Goal: Book appointment/travel/reservation

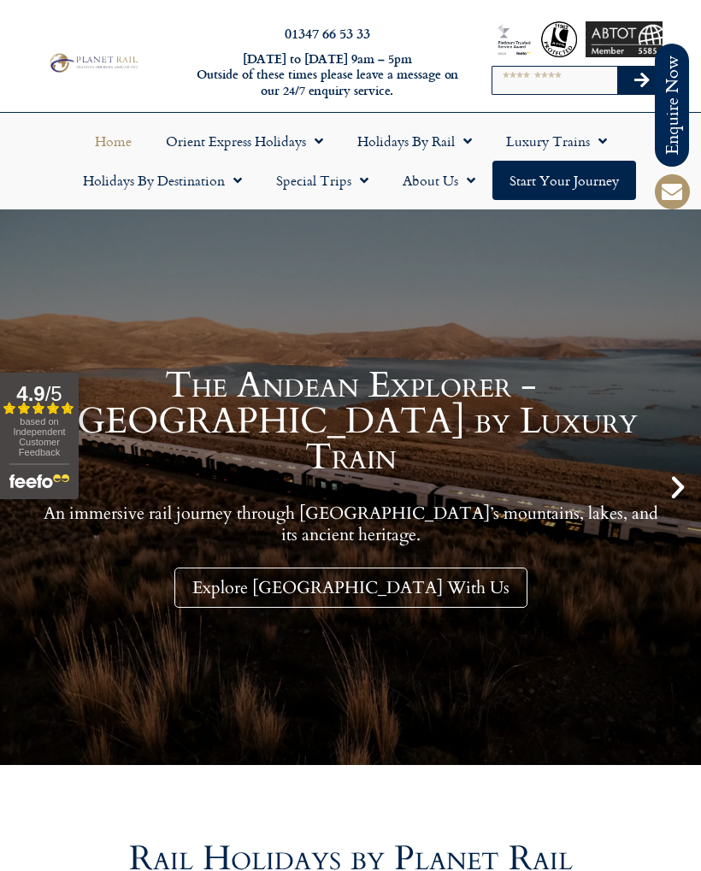
click at [224, 191] on link "Holidays by Destination" at bounding box center [162, 180] width 193 height 39
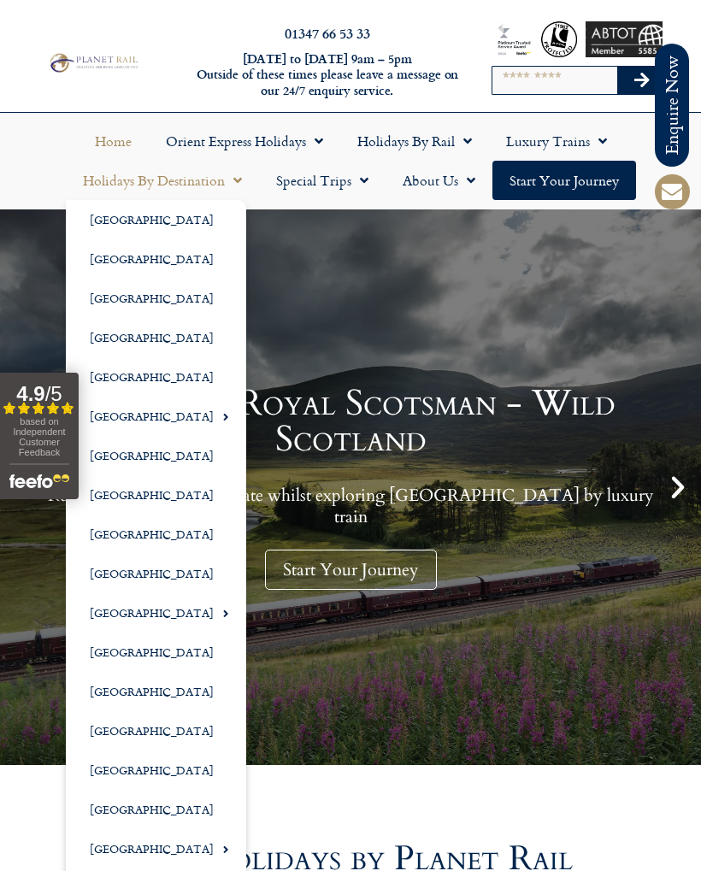
click at [468, 140] on span "Menu" at bounding box center [463, 141] width 17 height 31
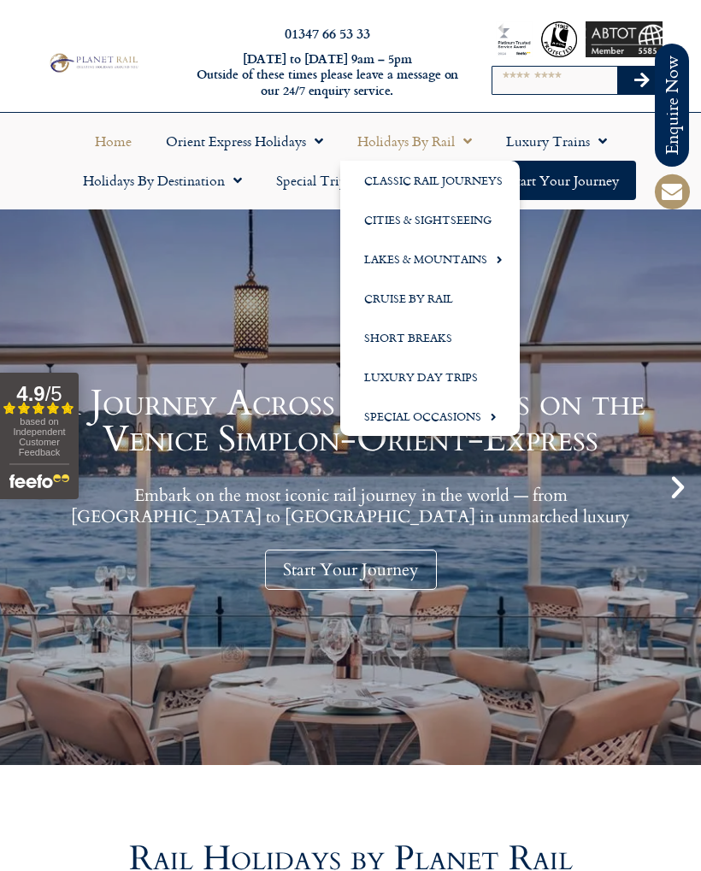
click at [468, 220] on link "Cities & Sightseeing" at bounding box center [429, 219] width 179 height 39
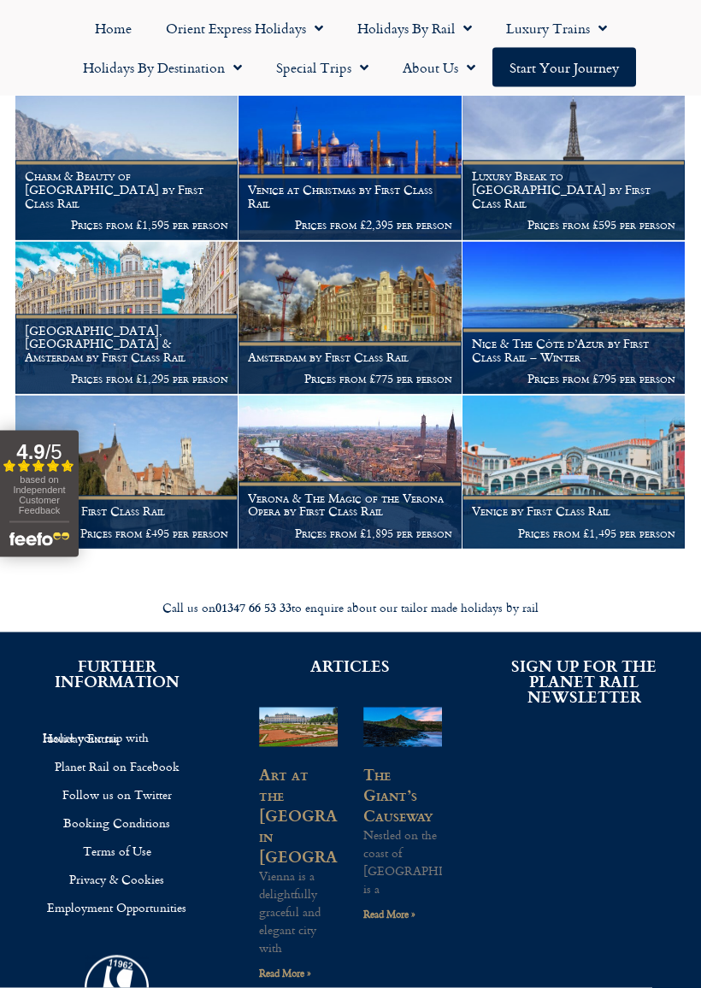
scroll to position [3839, 0]
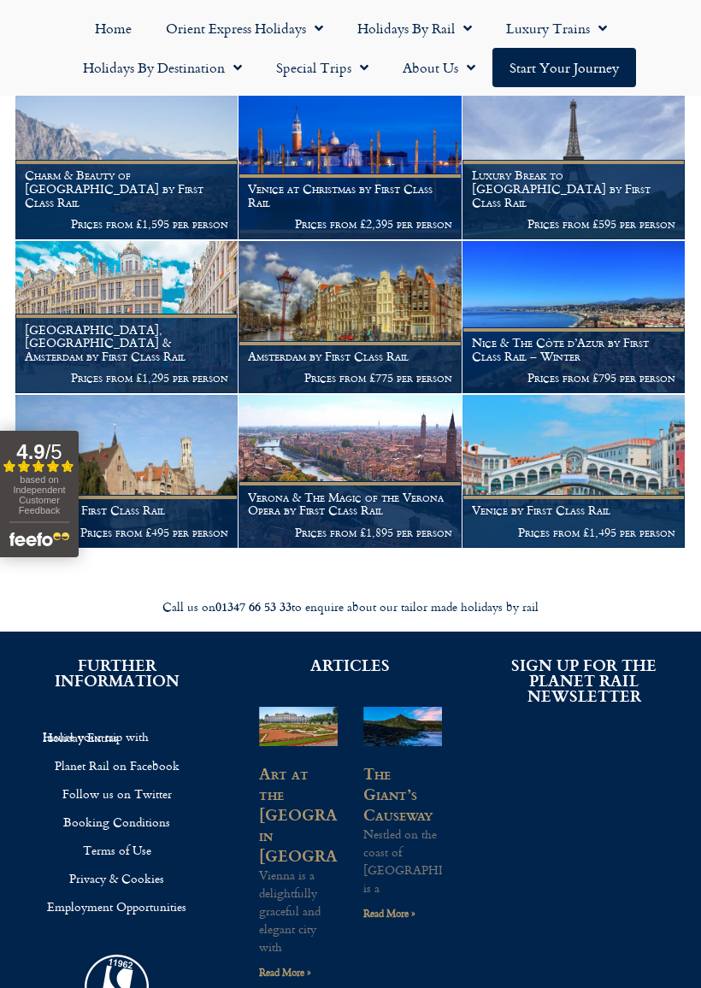
click at [378, 349] on h1 "Amsterdam by First Class Rail" at bounding box center [349, 356] width 203 height 14
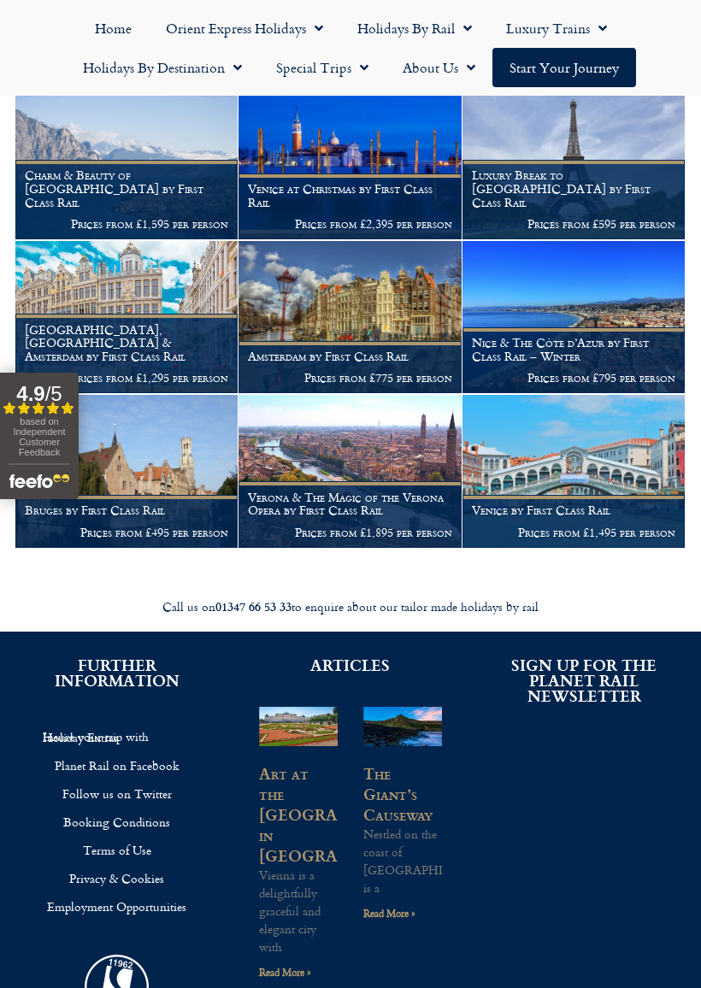
click at [402, 349] on h1 "Amsterdam by First Class Rail" at bounding box center [349, 356] width 203 height 14
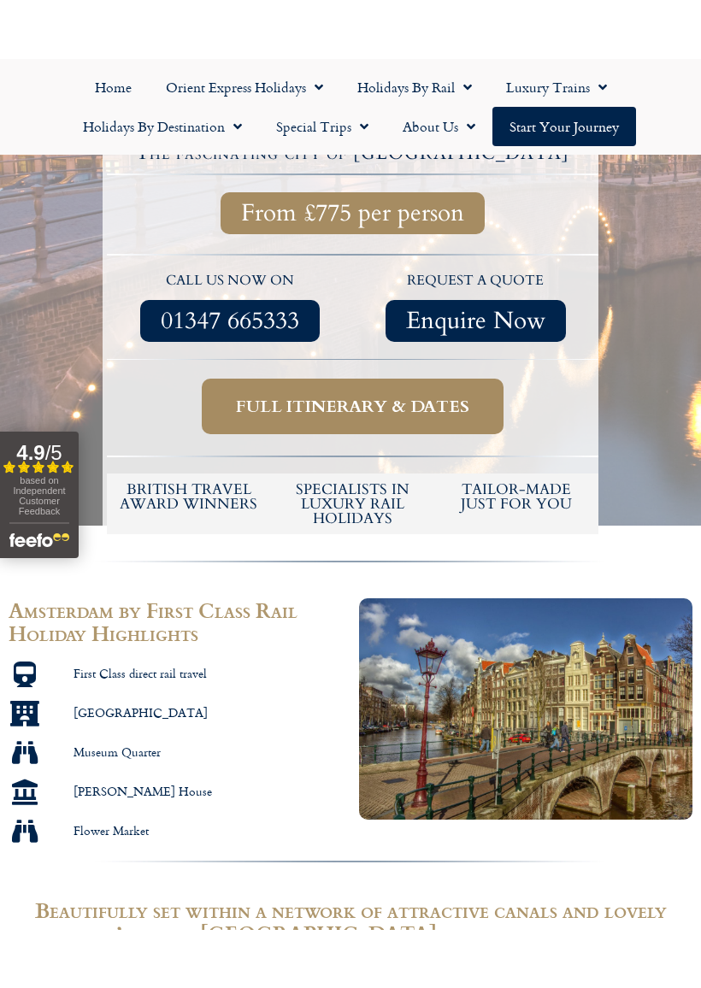
scroll to position [480, 0]
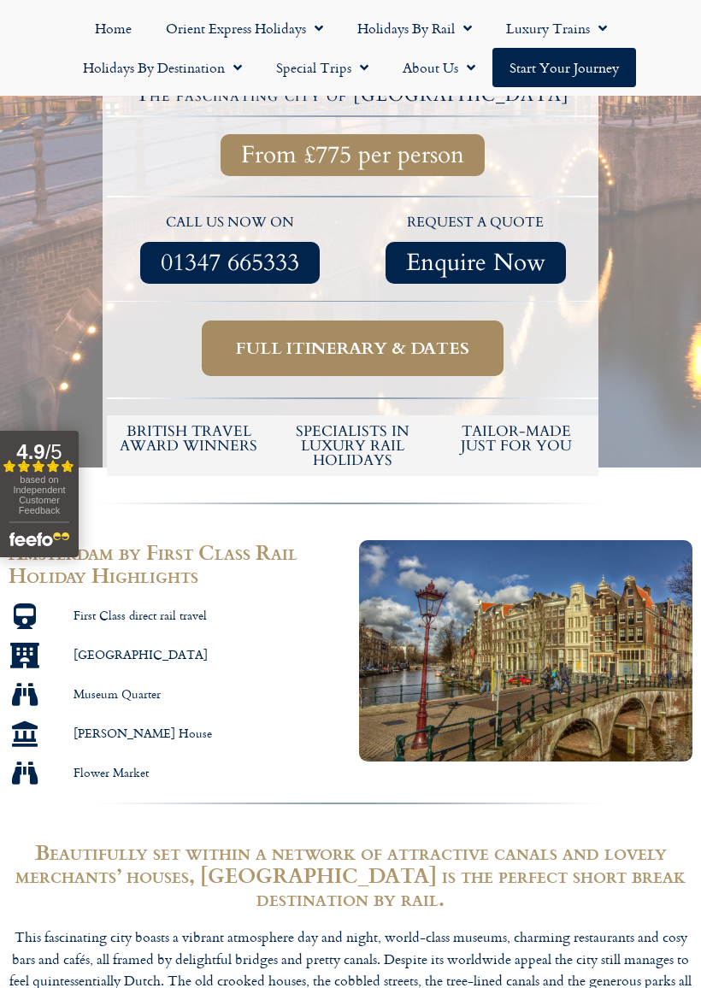
click at [399, 338] on span "Full itinerary & dates" at bounding box center [352, 348] width 233 height 21
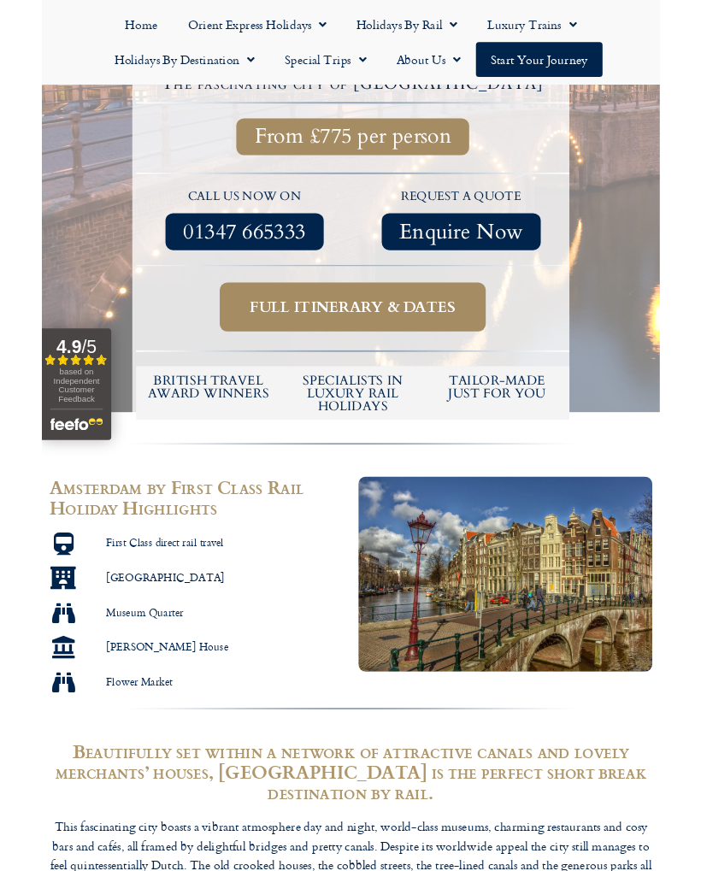
scroll to position [528, 0]
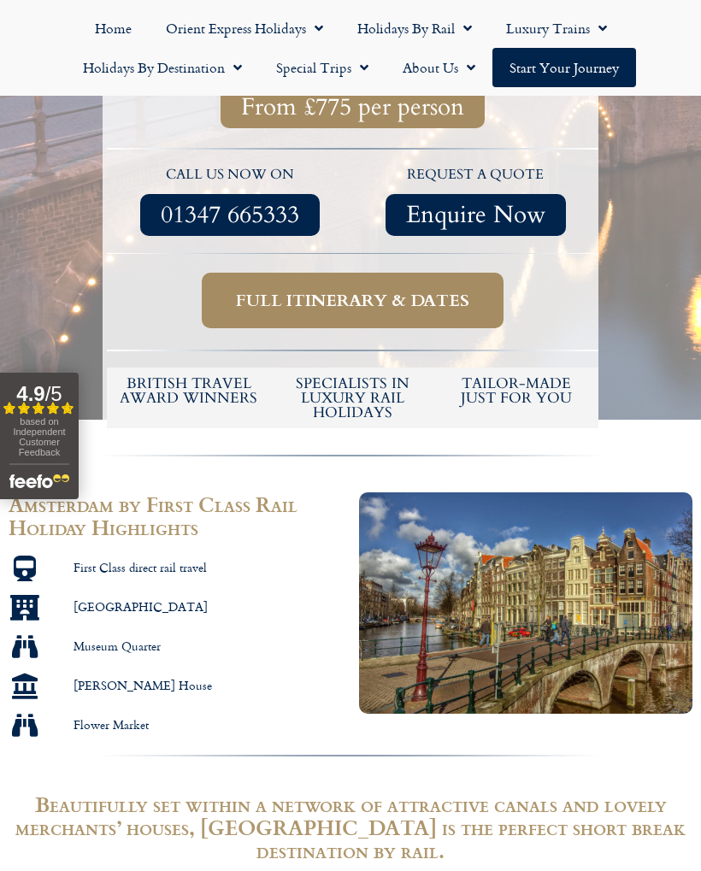
click at [387, 290] on span "Full itinerary & dates" at bounding box center [352, 300] width 233 height 21
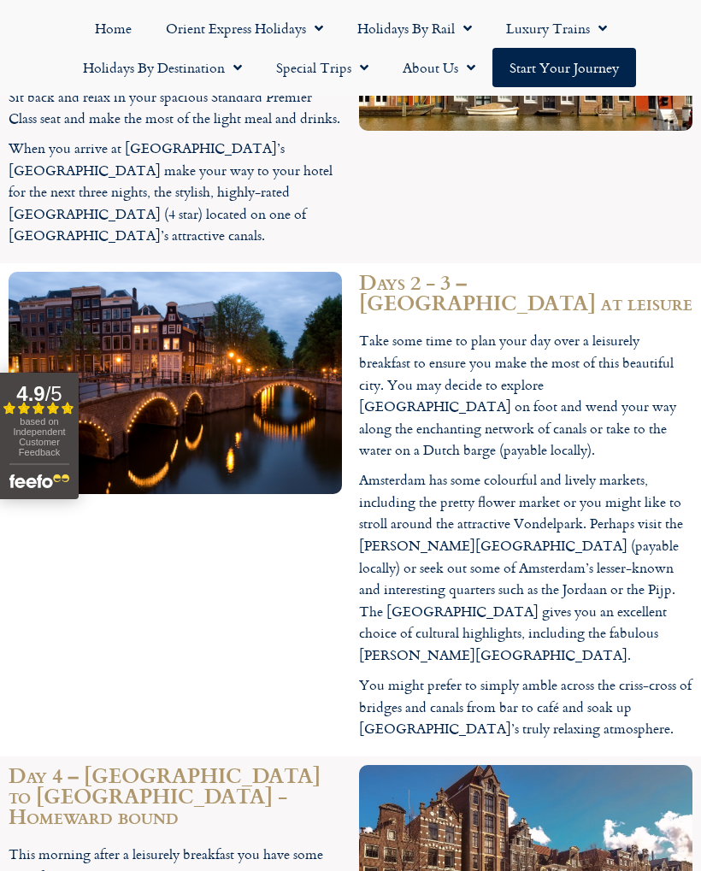
scroll to position [1869, 0]
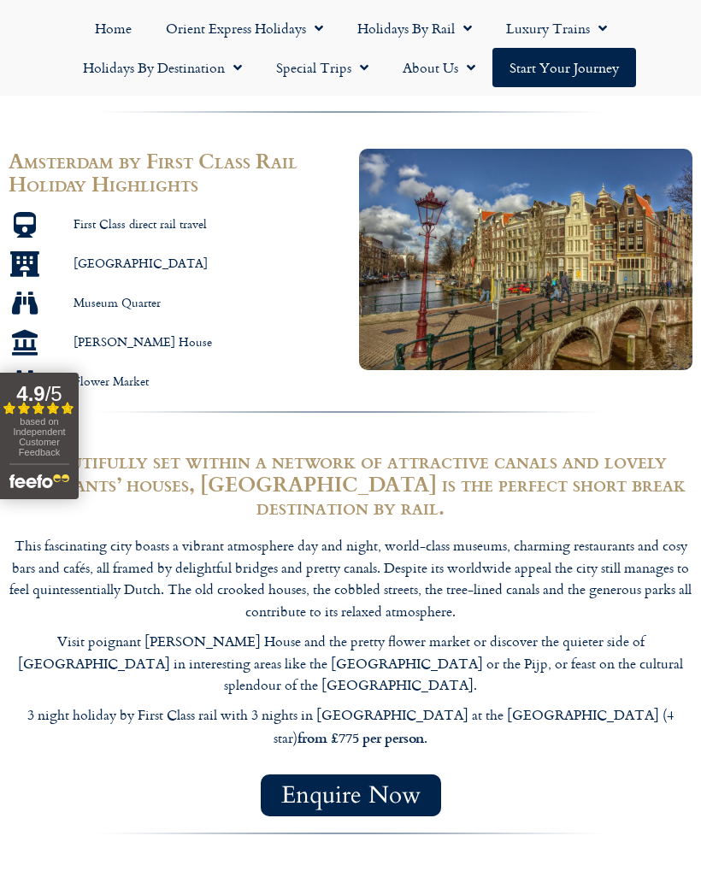
scroll to position [539, 0]
